Goal: Transaction & Acquisition: Purchase product/service

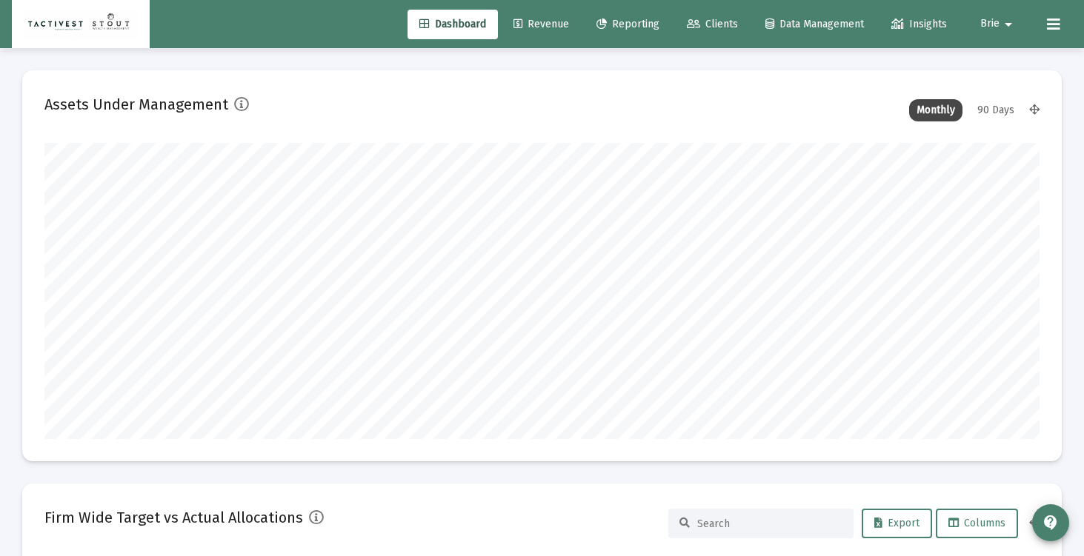
scroll to position [296, 535]
type input "2025-09-18"
click at [530, 26] on span "Revenue" at bounding box center [541, 24] width 56 height 13
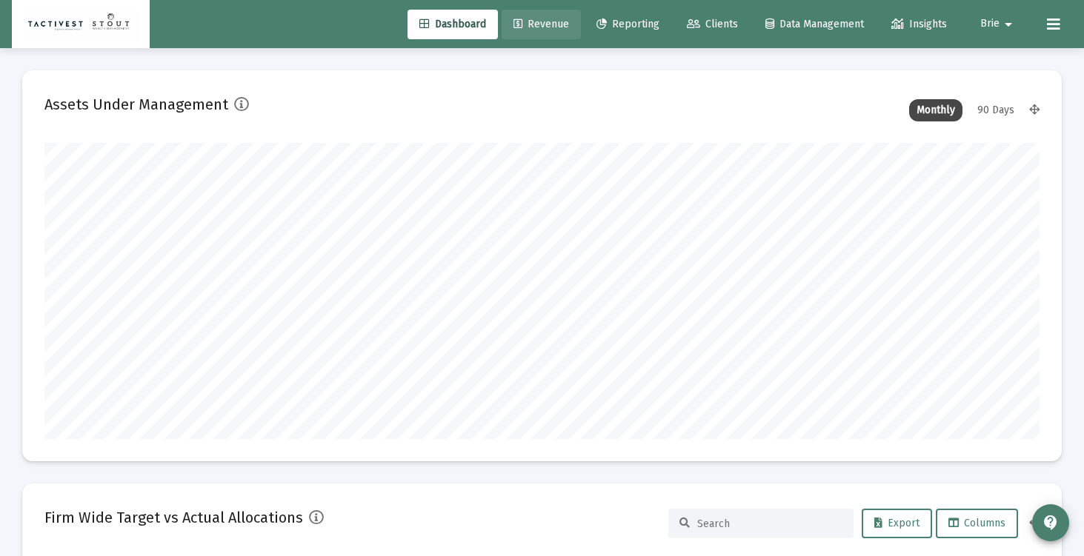
scroll to position [0, 0]
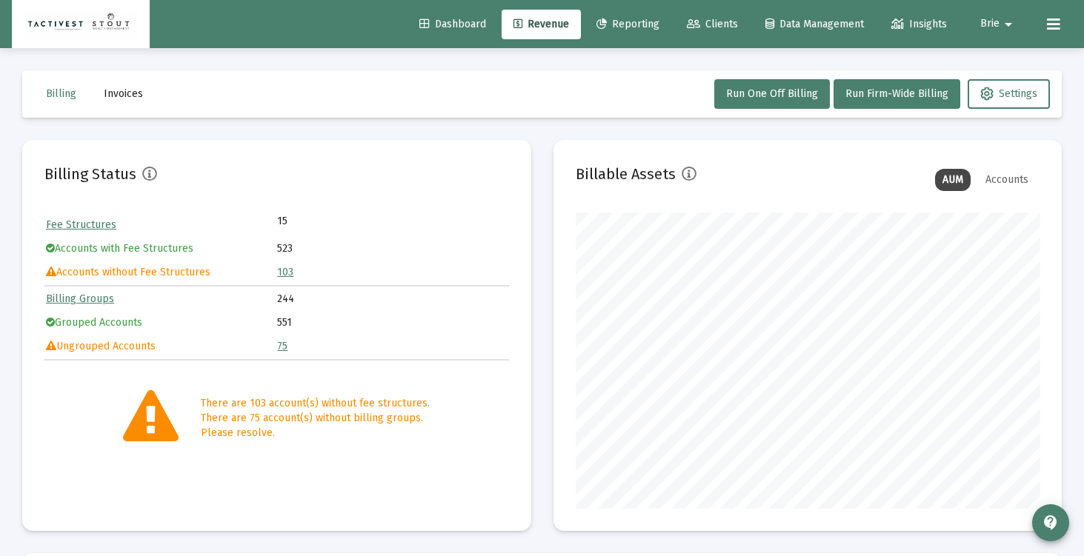
scroll to position [296, 464]
click at [801, 93] on span "Run One Off Billing" at bounding box center [772, 93] width 92 height 13
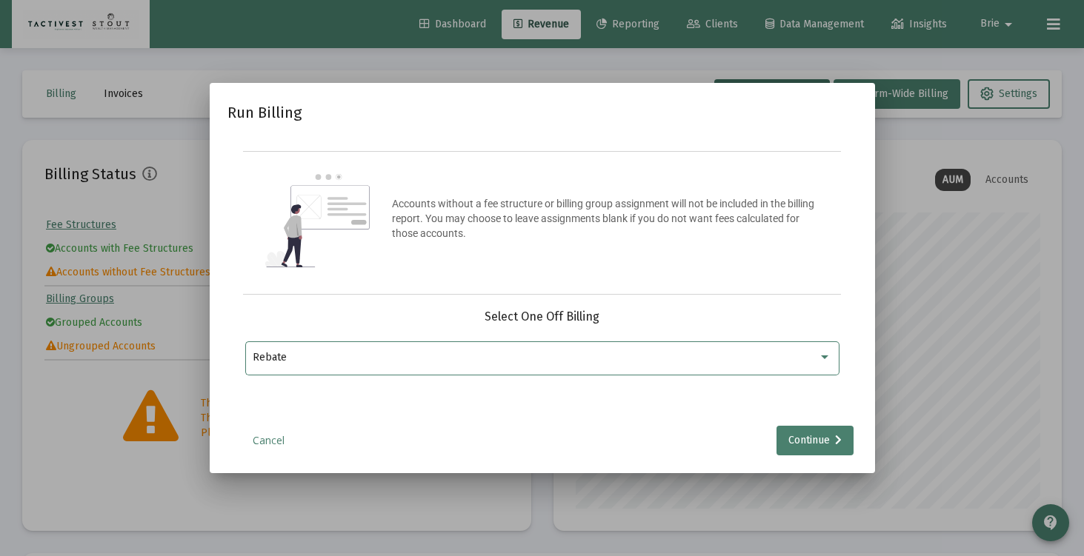
click at [441, 357] on div "Rebate" at bounding box center [535, 358] width 565 height 12
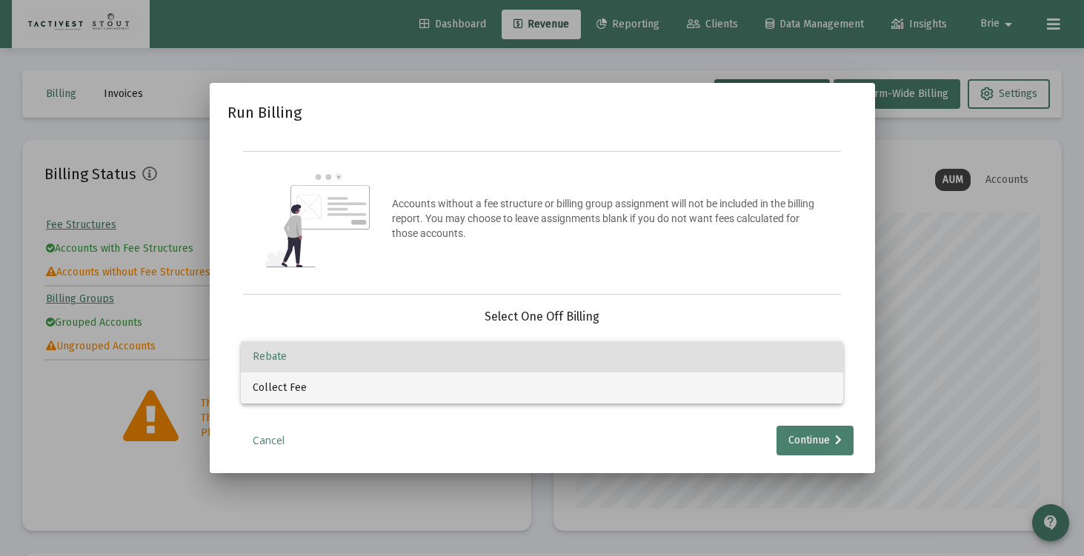
click at [441, 381] on span "Collect Fee" at bounding box center [542, 388] width 578 height 31
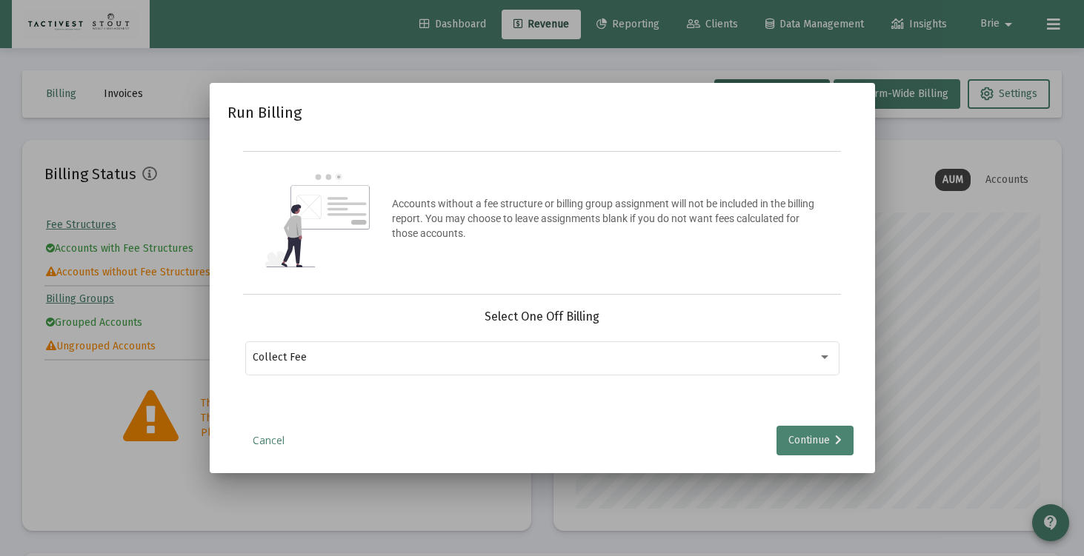
click at [807, 447] on div "Continue" at bounding box center [814, 441] width 53 height 30
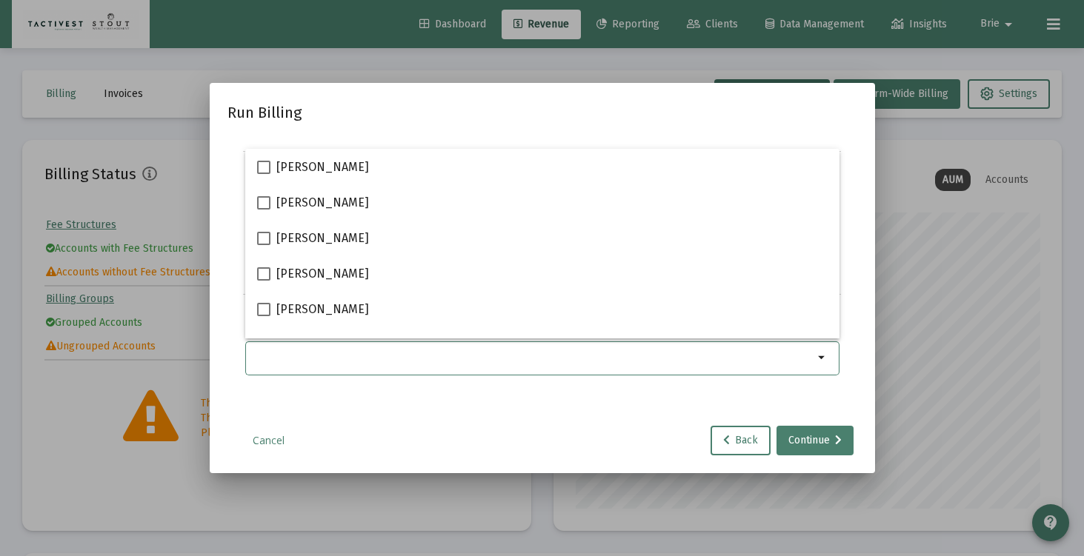
click at [379, 358] on input "Selection" at bounding box center [533, 358] width 561 height 12
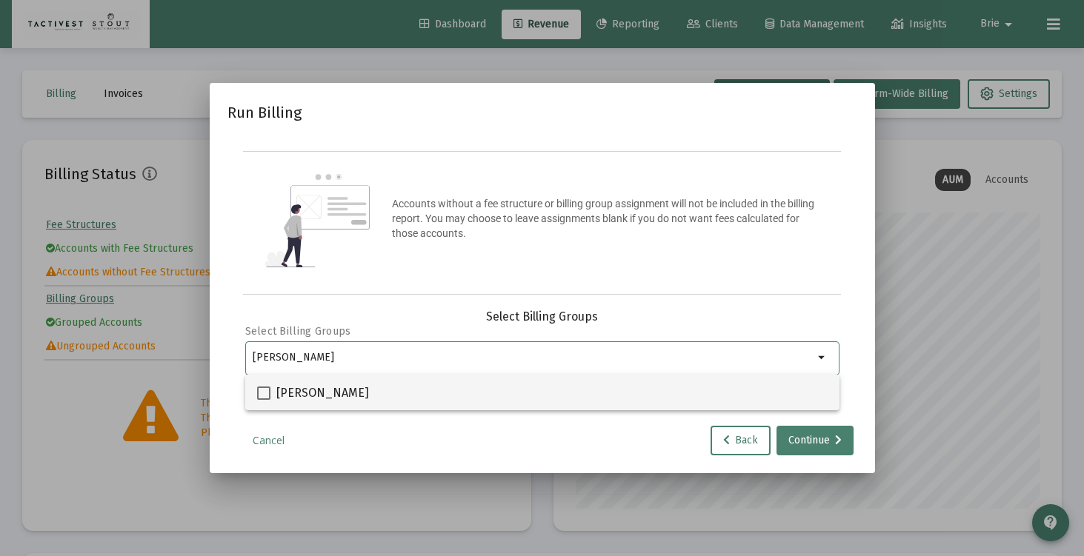
type input "jay"
click at [265, 390] on span at bounding box center [263, 393] width 13 height 13
click at [264, 400] on input "[PERSON_NAME]" at bounding box center [263, 400] width 1 height 1
checkbox input "true"
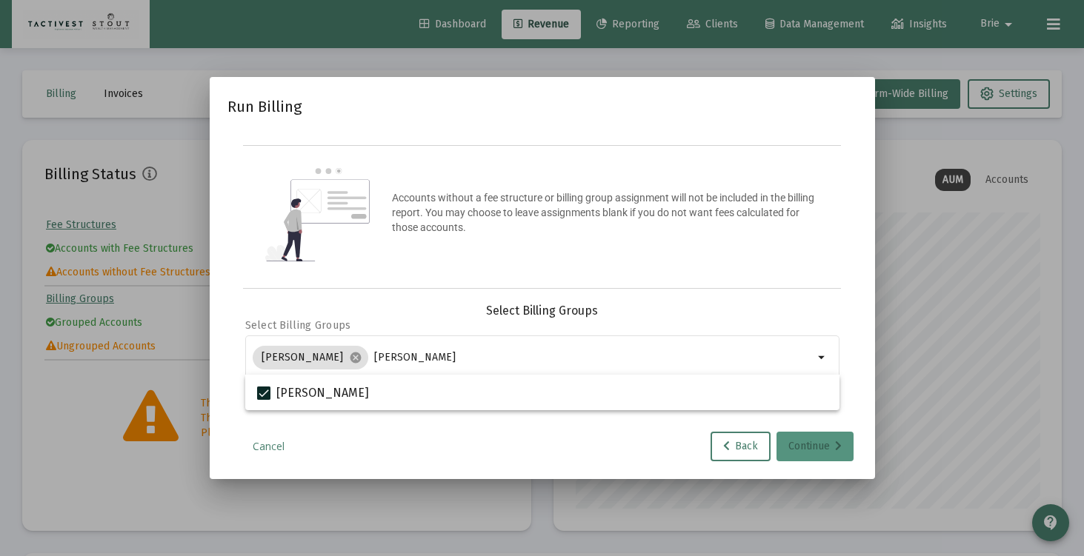
click at [806, 448] on div "Continue" at bounding box center [814, 447] width 53 height 30
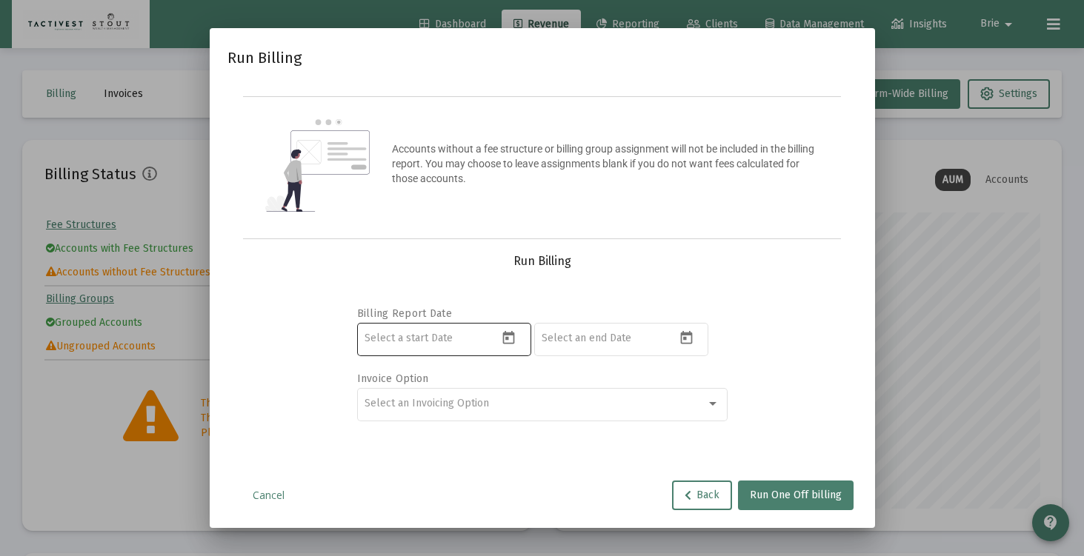
click at [471, 336] on input at bounding box center [430, 339] width 133 height 12
click at [501, 339] on icon "Open calendar" at bounding box center [509, 338] width 16 height 16
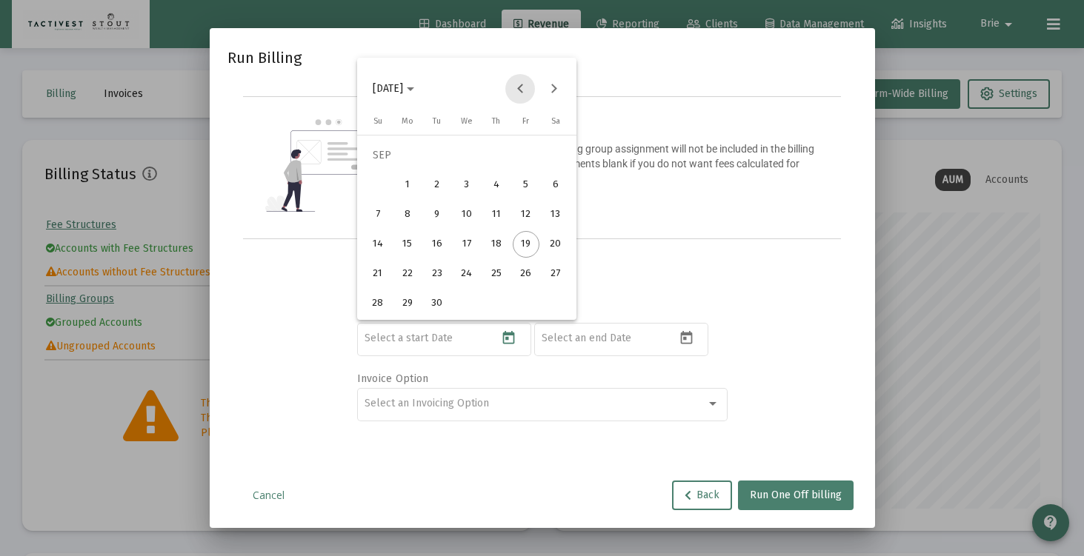
click at [519, 92] on button "Previous month" at bounding box center [520, 89] width 30 height 30
click at [433, 180] on div "1" at bounding box center [437, 185] width 27 height 27
type input "2025-07-01"
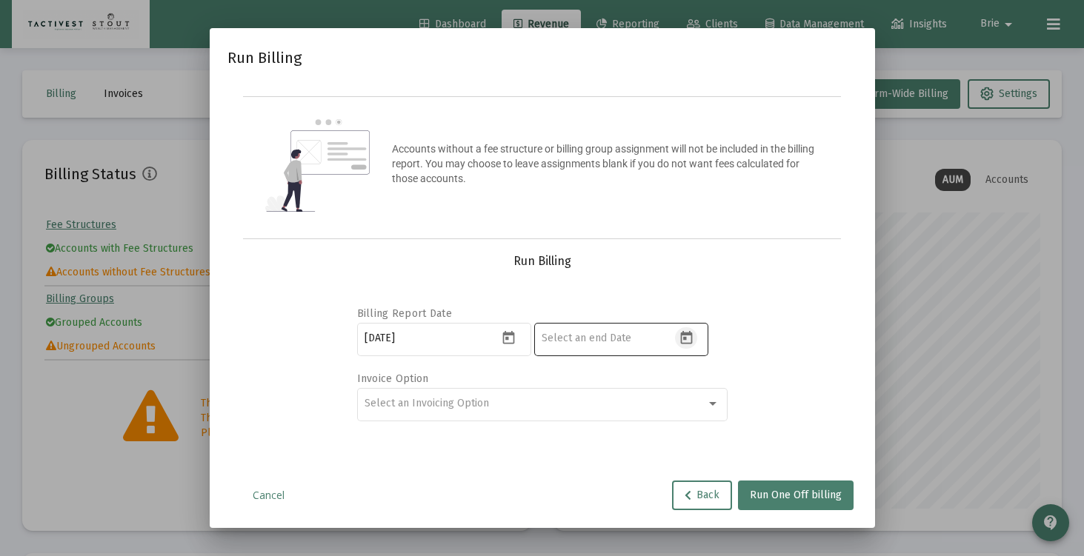
click at [686, 333] on icon "Open calendar" at bounding box center [686, 337] width 12 height 13
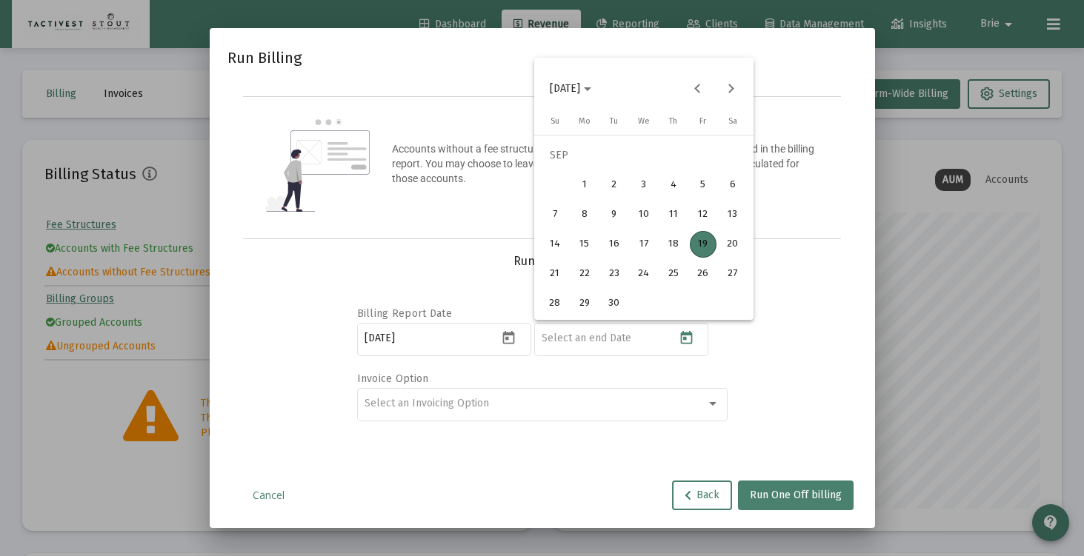
click at [707, 234] on div "19" at bounding box center [703, 244] width 27 height 27
type input "2025-09-19"
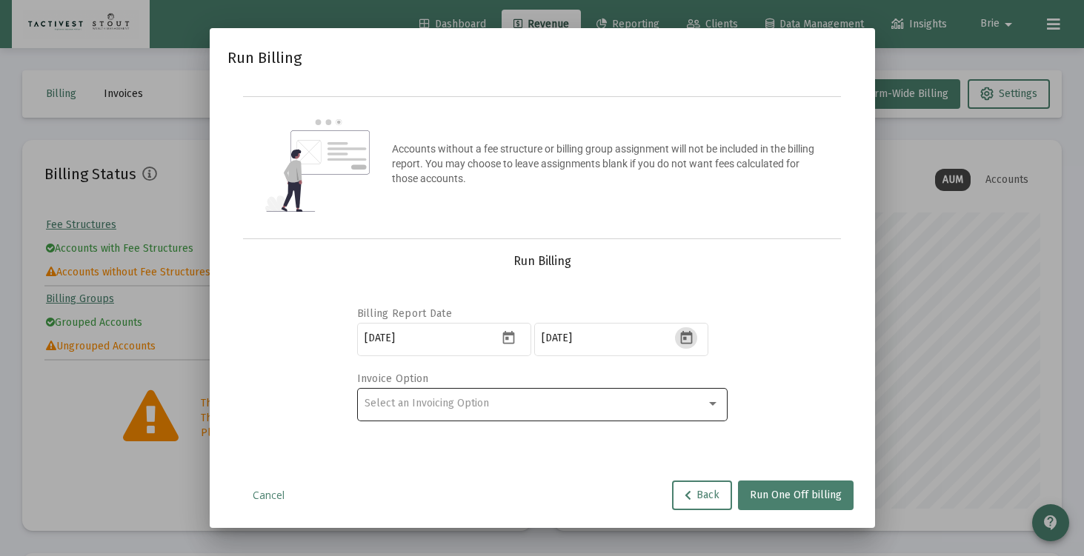
click at [564, 407] on div "Select an Invoicing Option" at bounding box center [534, 404] width 341 height 12
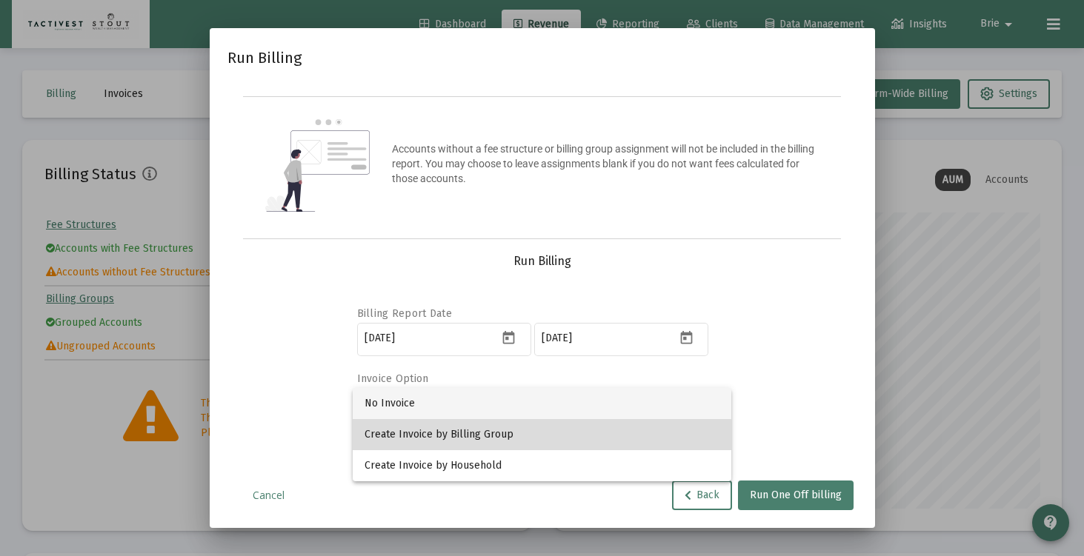
click at [541, 437] on span "Create Invoice by Billing Group" at bounding box center [541, 434] width 355 height 31
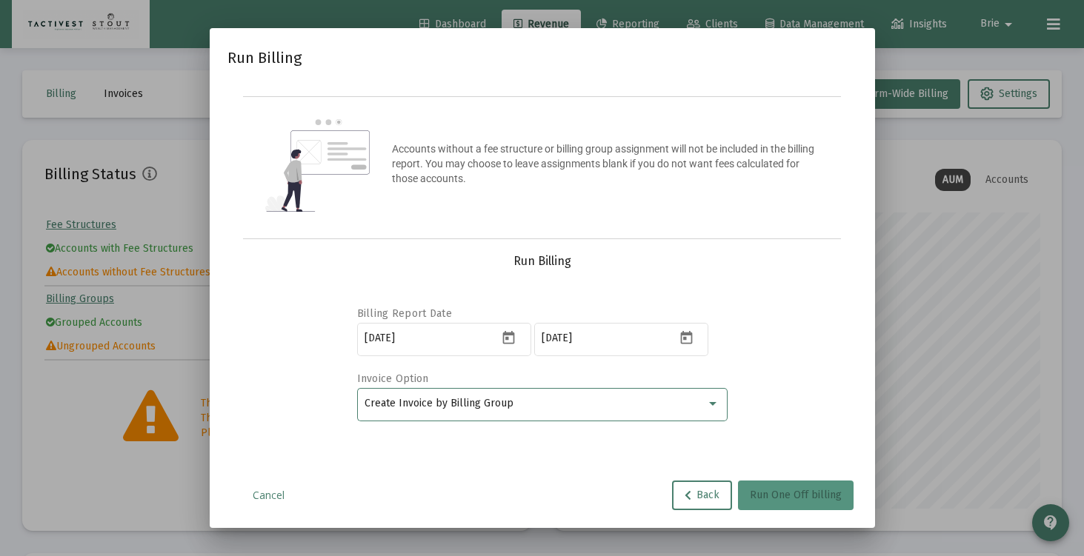
click at [782, 489] on span "Run One Off billing" at bounding box center [796, 495] width 92 height 13
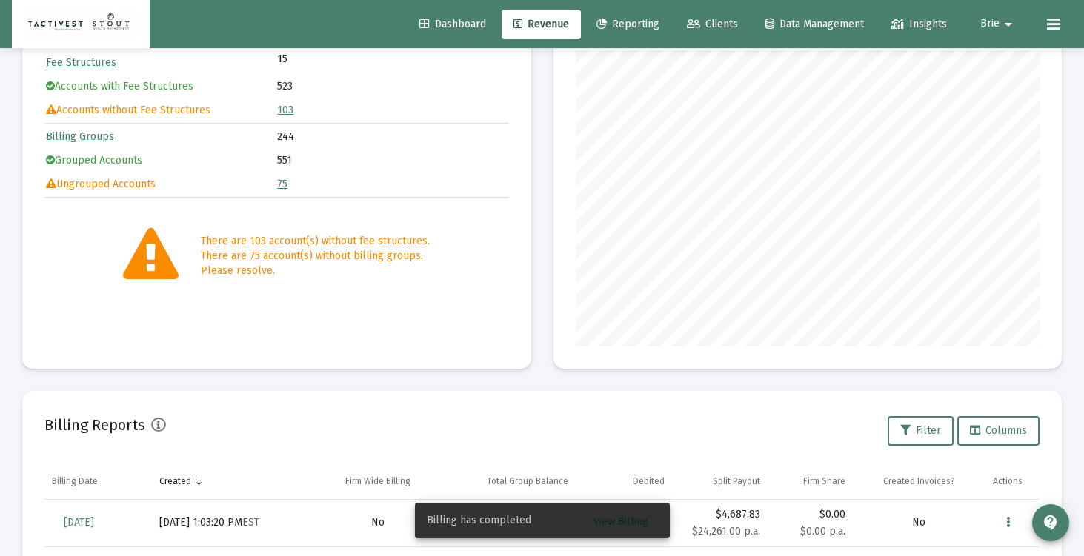
scroll to position [278, 0]
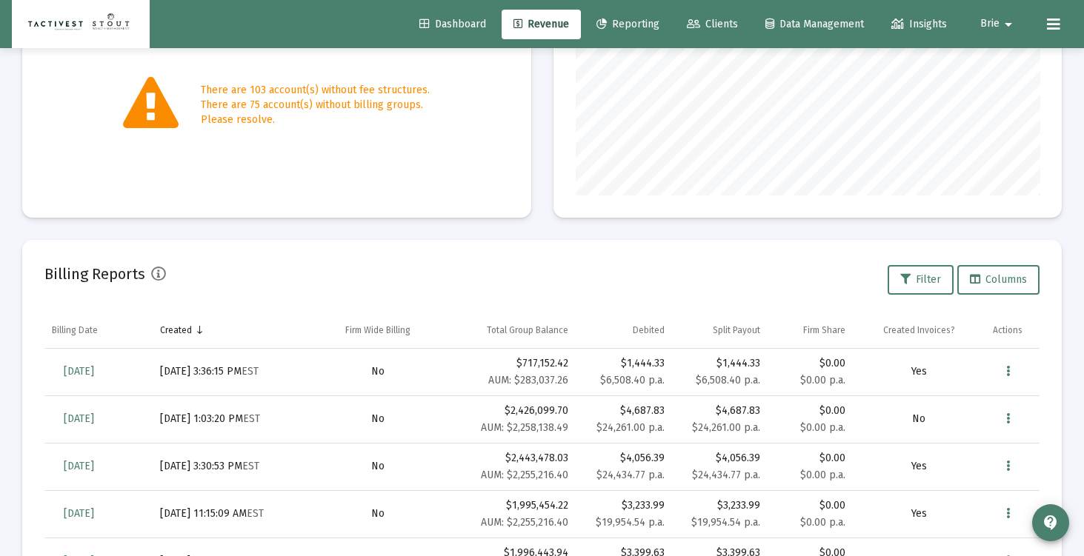
scroll to position [296, 464]
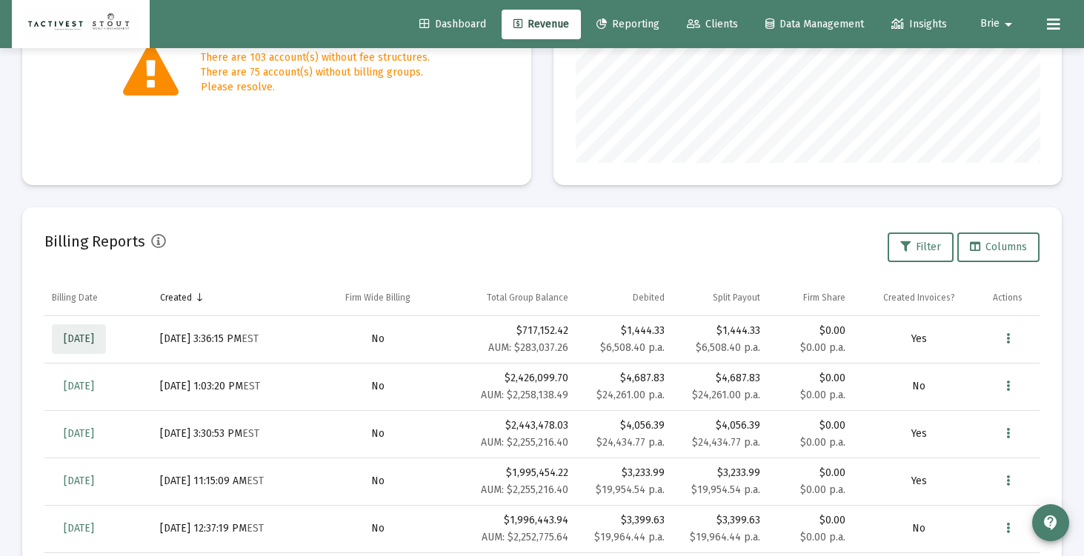
click at [94, 344] on span "[DATE]" at bounding box center [79, 339] width 30 height 13
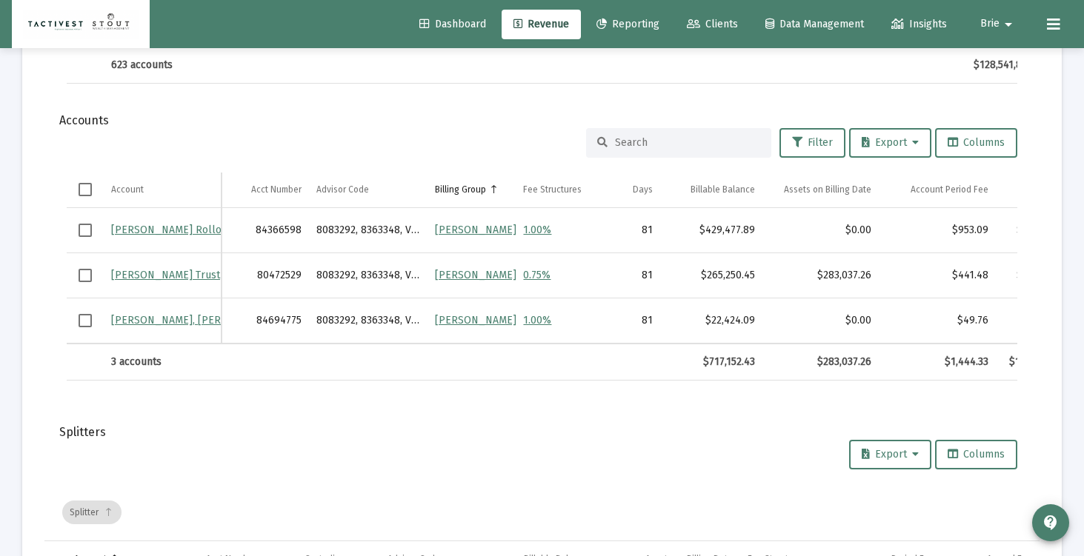
scroll to position [1134, 0]
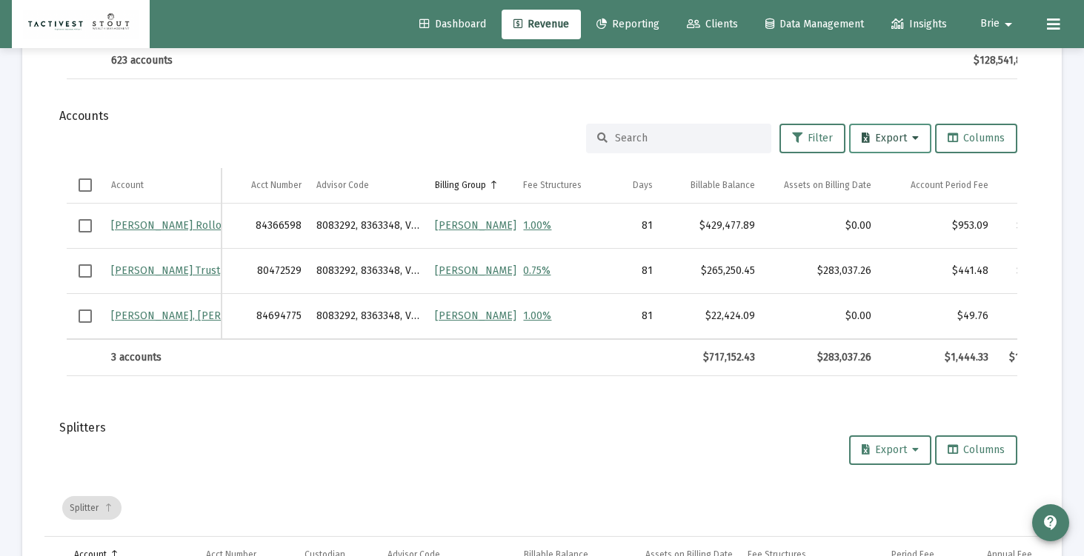
click at [901, 127] on button "Export" at bounding box center [890, 139] width 82 height 30
click at [894, 175] on button "Export All Rows" at bounding box center [894, 177] width 101 height 36
